Goal: Task Accomplishment & Management: Manage account settings

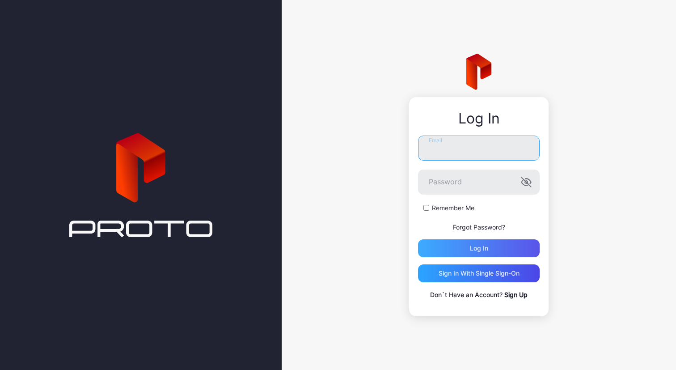
type input "**********"
click at [489, 241] on div "Log in" at bounding box center [479, 248] width 122 height 18
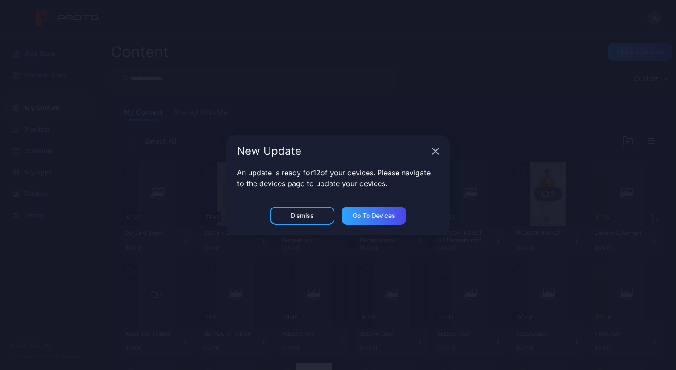
click at [437, 149] on icon "button" at bounding box center [436, 151] width 6 height 6
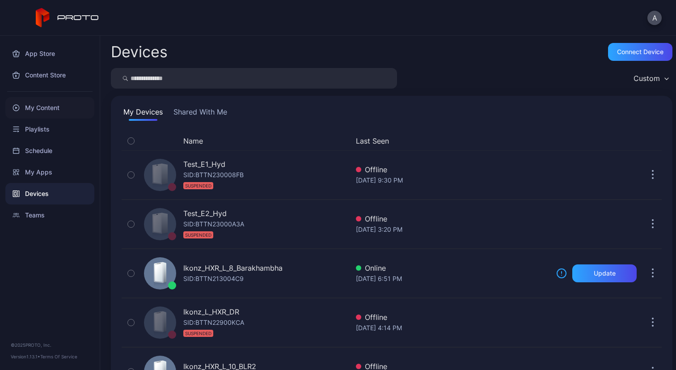
click at [43, 107] on div "My Content" at bounding box center [49, 107] width 89 height 21
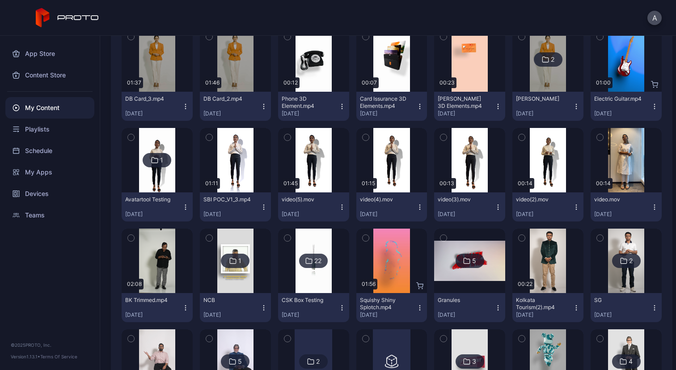
scroll to position [134, 0]
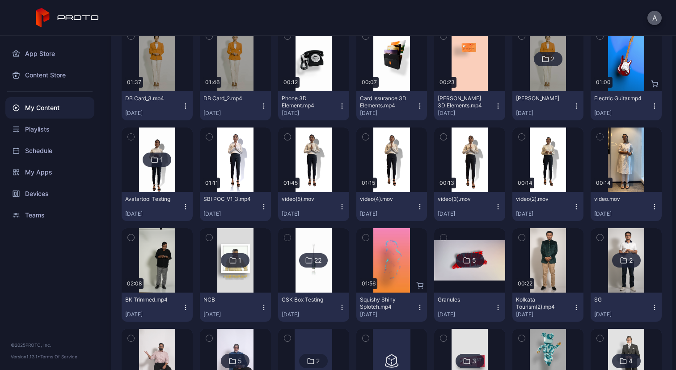
click at [651, 18] on button "A" at bounding box center [654, 18] width 14 height 14
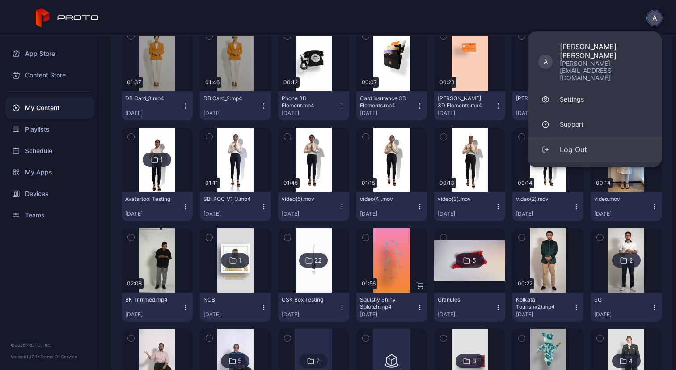
click at [589, 137] on button "Log Out" at bounding box center [594, 149] width 134 height 25
